Goal: Task Accomplishment & Management: Complete application form

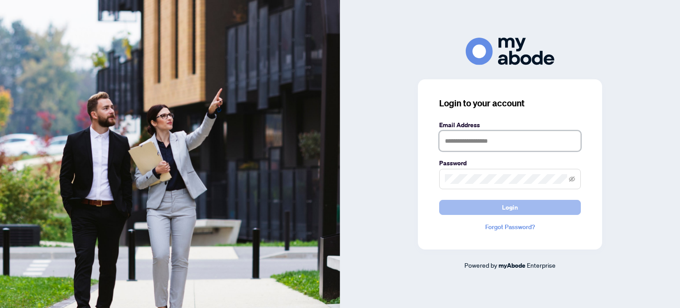
type input "**********"
click at [515, 207] on span "Login" at bounding box center [510, 207] width 16 height 14
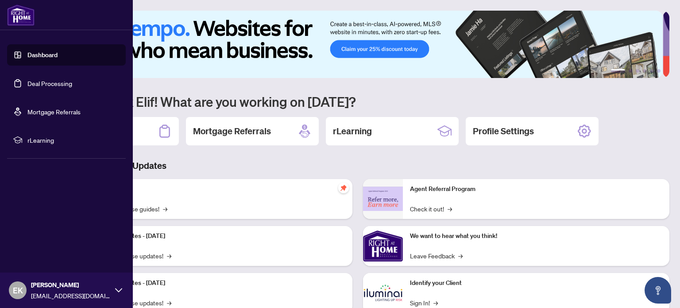
click at [32, 81] on link "Deal Processing" at bounding box center [49, 83] width 45 height 8
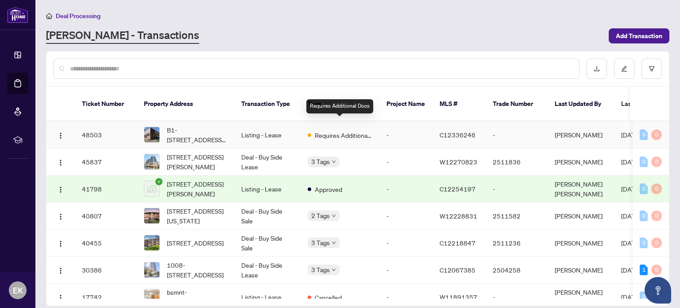
click at [335, 130] on span "Requires Additional Docs" at bounding box center [344, 135] width 58 height 10
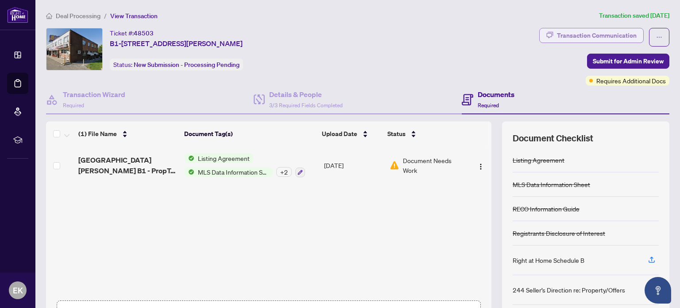
click at [588, 39] on div "Transaction Communication" at bounding box center [597, 35] width 80 height 14
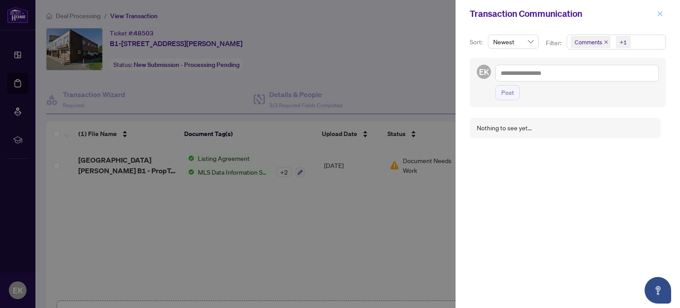
click at [662, 13] on icon "close" at bounding box center [660, 14] width 6 height 6
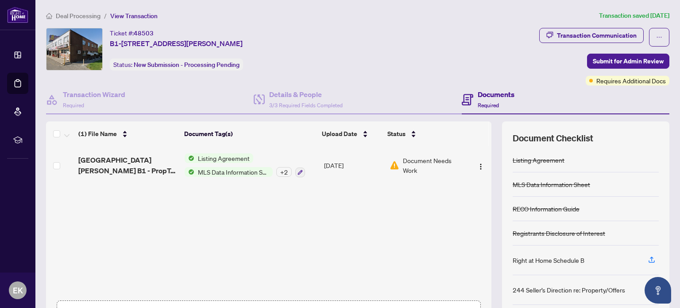
click at [280, 168] on div "+ 2" at bounding box center [284, 172] width 16 height 10
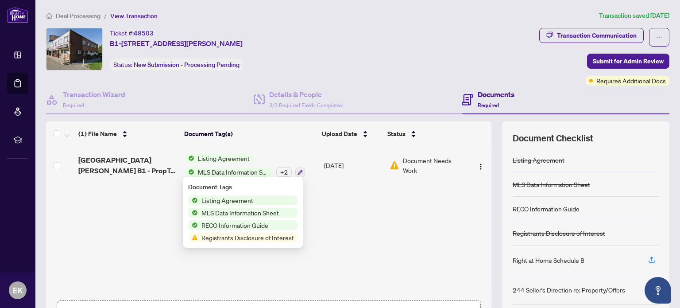
click at [361, 224] on div "[STREET_ADDRESS][PERSON_NAME] - PropTx - 592 - MLS Data Information Form - Comm…" at bounding box center [269, 221] width 446 height 150
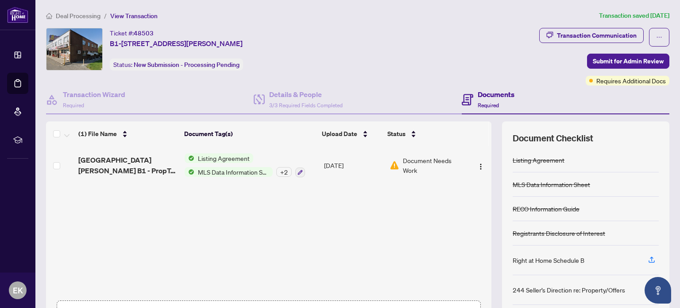
click at [87, 14] on span "Deal Processing" at bounding box center [78, 16] width 45 height 8
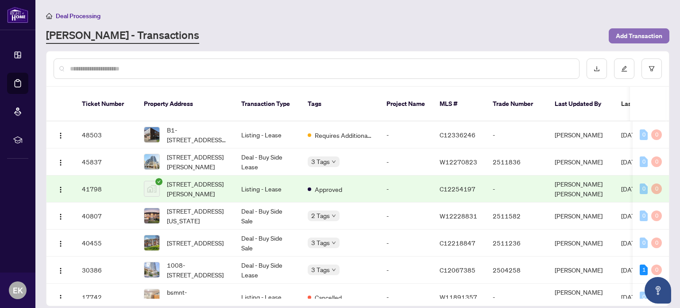
click at [628, 35] on span "Add Transaction" at bounding box center [639, 36] width 47 height 14
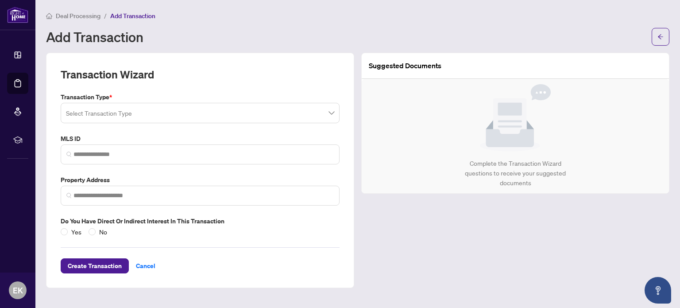
click at [204, 112] on input "search" at bounding box center [196, 114] width 260 height 19
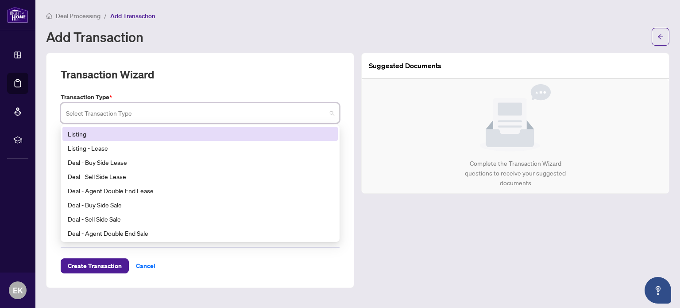
click at [91, 133] on div "Listing" at bounding box center [200, 134] width 265 height 10
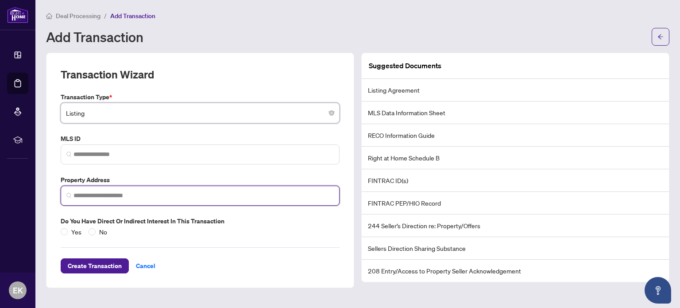
click at [101, 198] on input "search" at bounding box center [204, 195] width 260 height 9
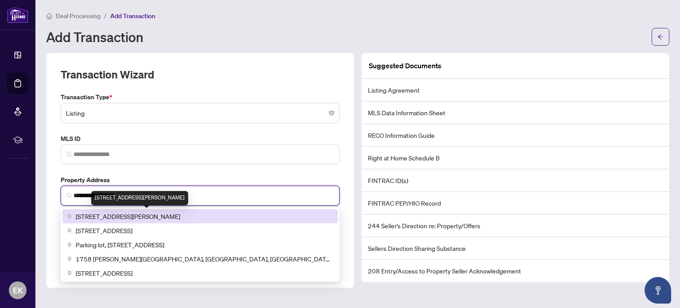
click at [156, 211] on span "[STREET_ADDRESS][PERSON_NAME]" at bounding box center [128, 216] width 105 height 10
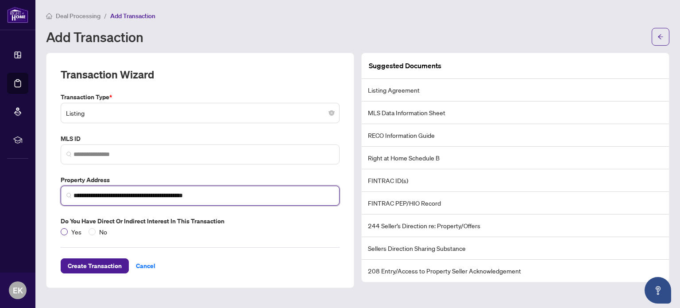
type input "**********"
